Goal: Task Accomplishment & Management: Manage account settings

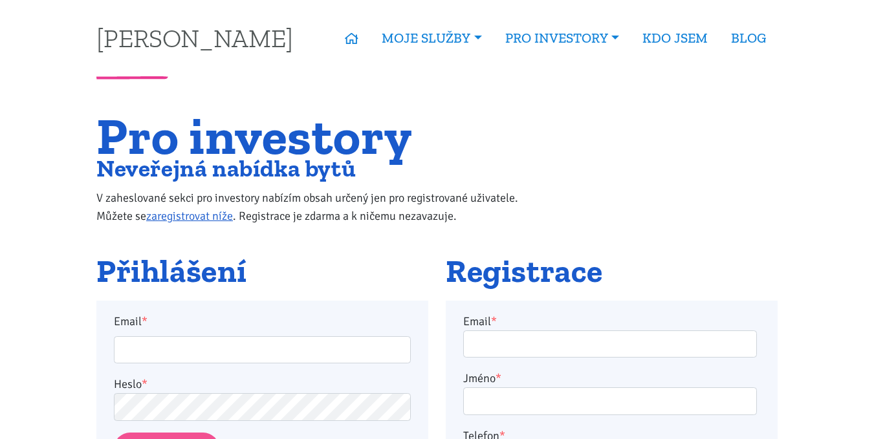
click at [190, 345] on input "Email *" at bounding box center [262, 350] width 297 height 28
type input "[EMAIL_ADDRESS][DOMAIN_NAME]"
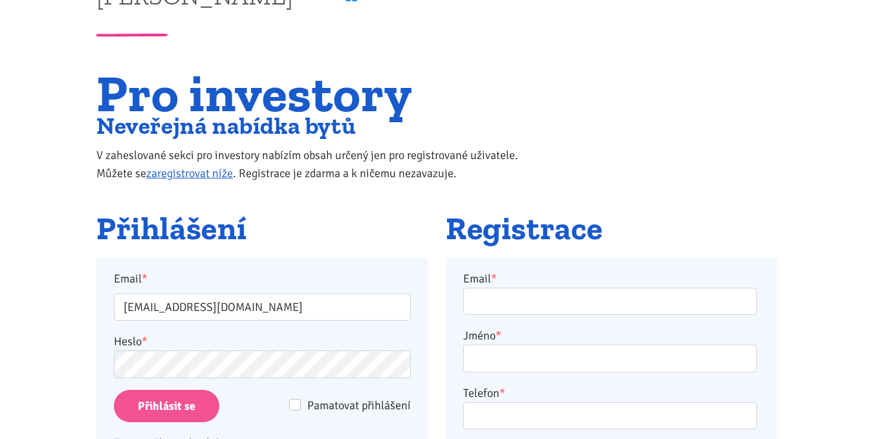
scroll to position [65, 0]
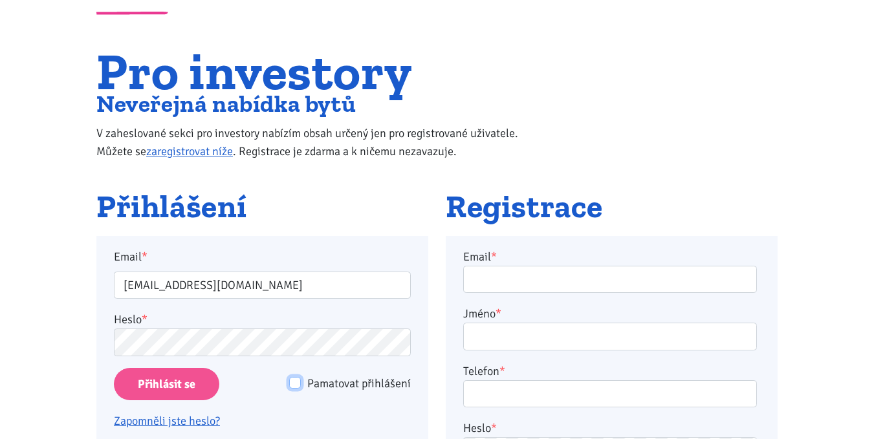
click at [296, 378] on input "Pamatovat přihlášení" at bounding box center [295, 383] width 12 height 12
checkbox input "true"
click at [165, 377] on input "Přihlásit se" at bounding box center [166, 384] width 105 height 33
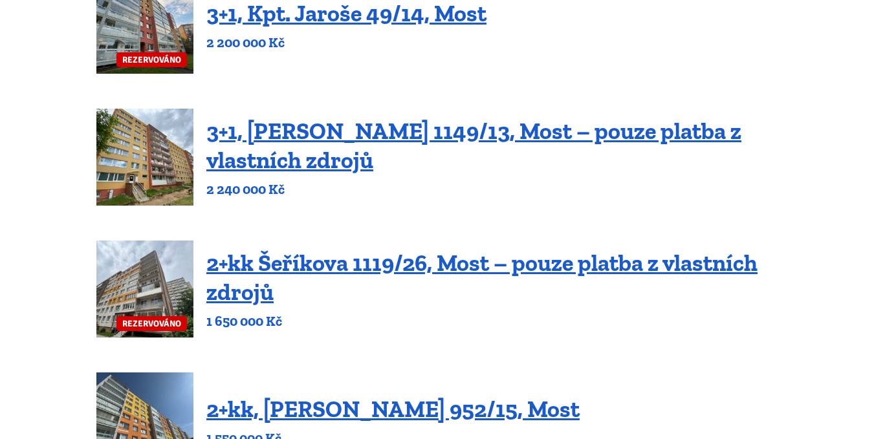
scroll to position [776, 0]
